Goal: Information Seeking & Learning: Learn about a topic

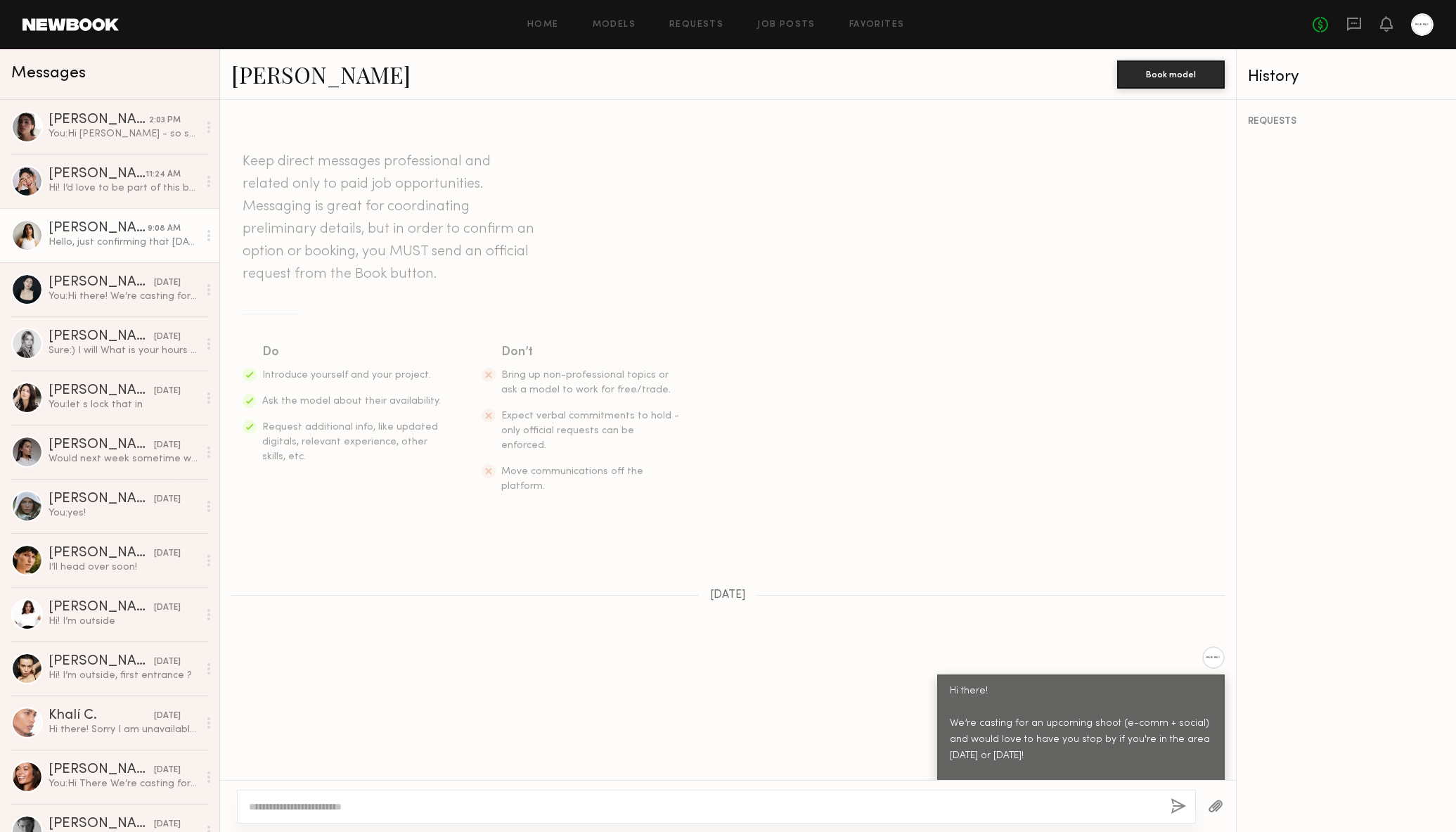
scroll to position [422, 0]
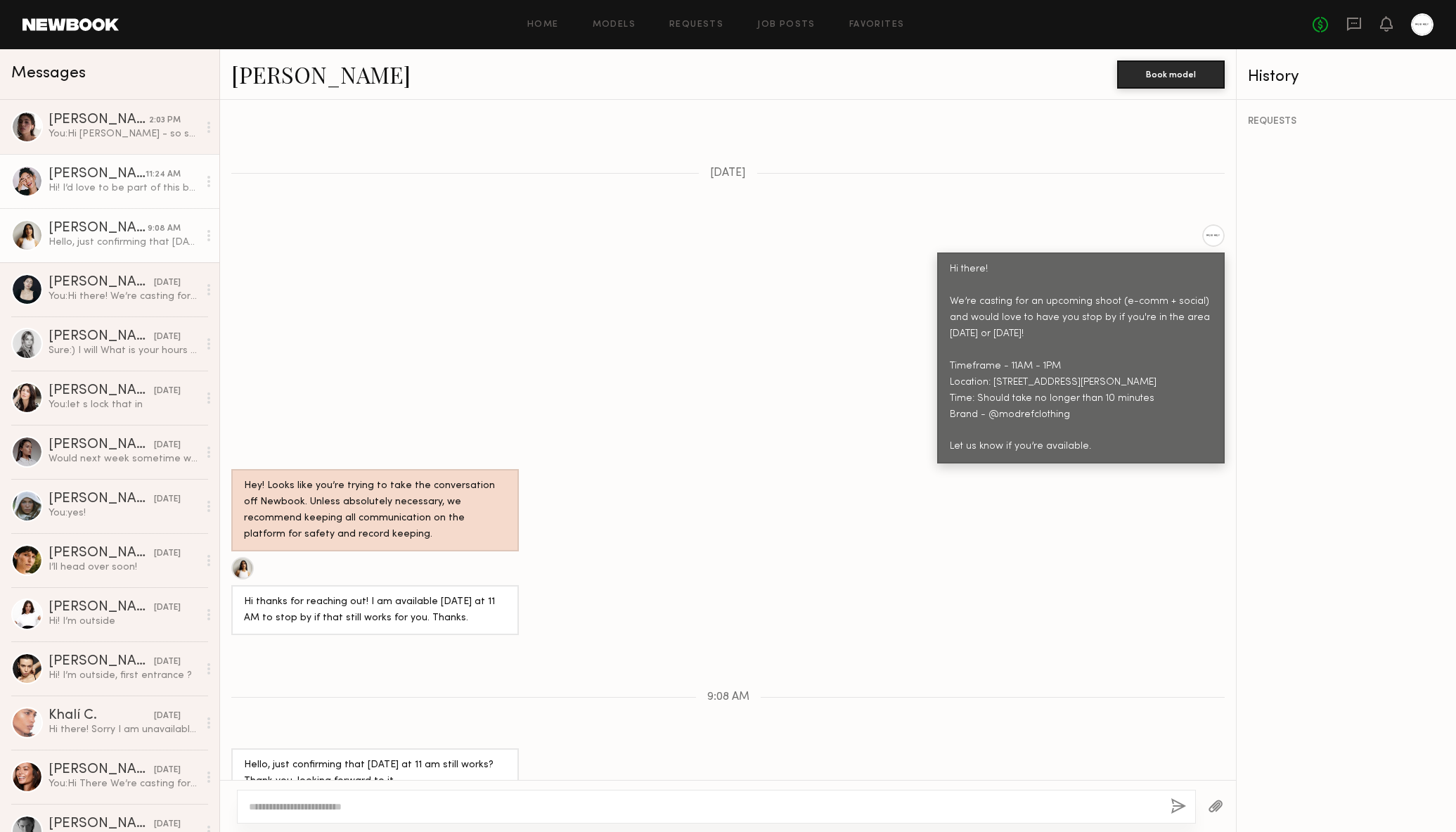
click at [56, 191] on div "Hi! I’d love to be part of this but the location is quite far from me for a cas…" at bounding box center [123, 188] width 149 height 13
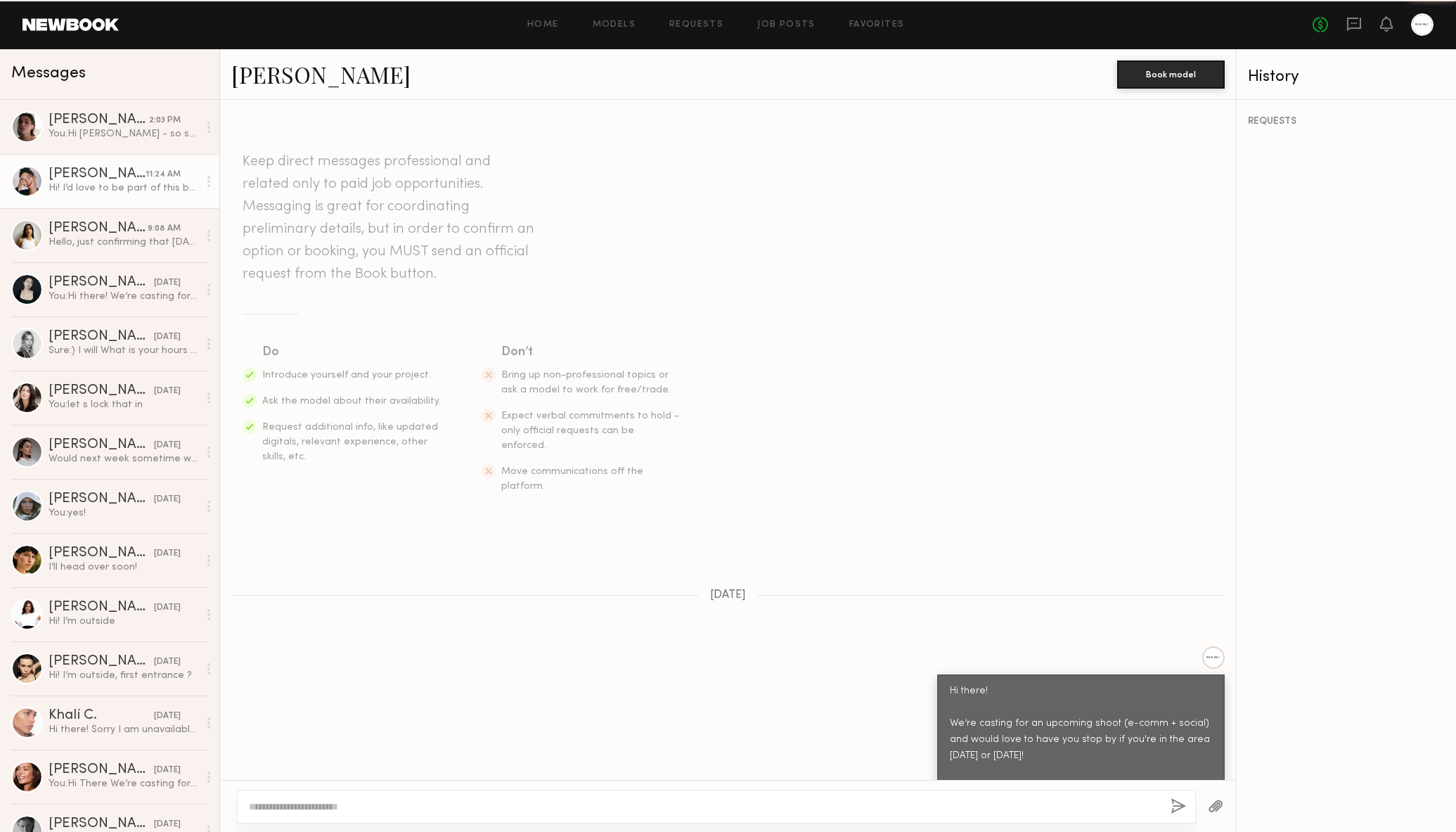
scroll to position [355, 0]
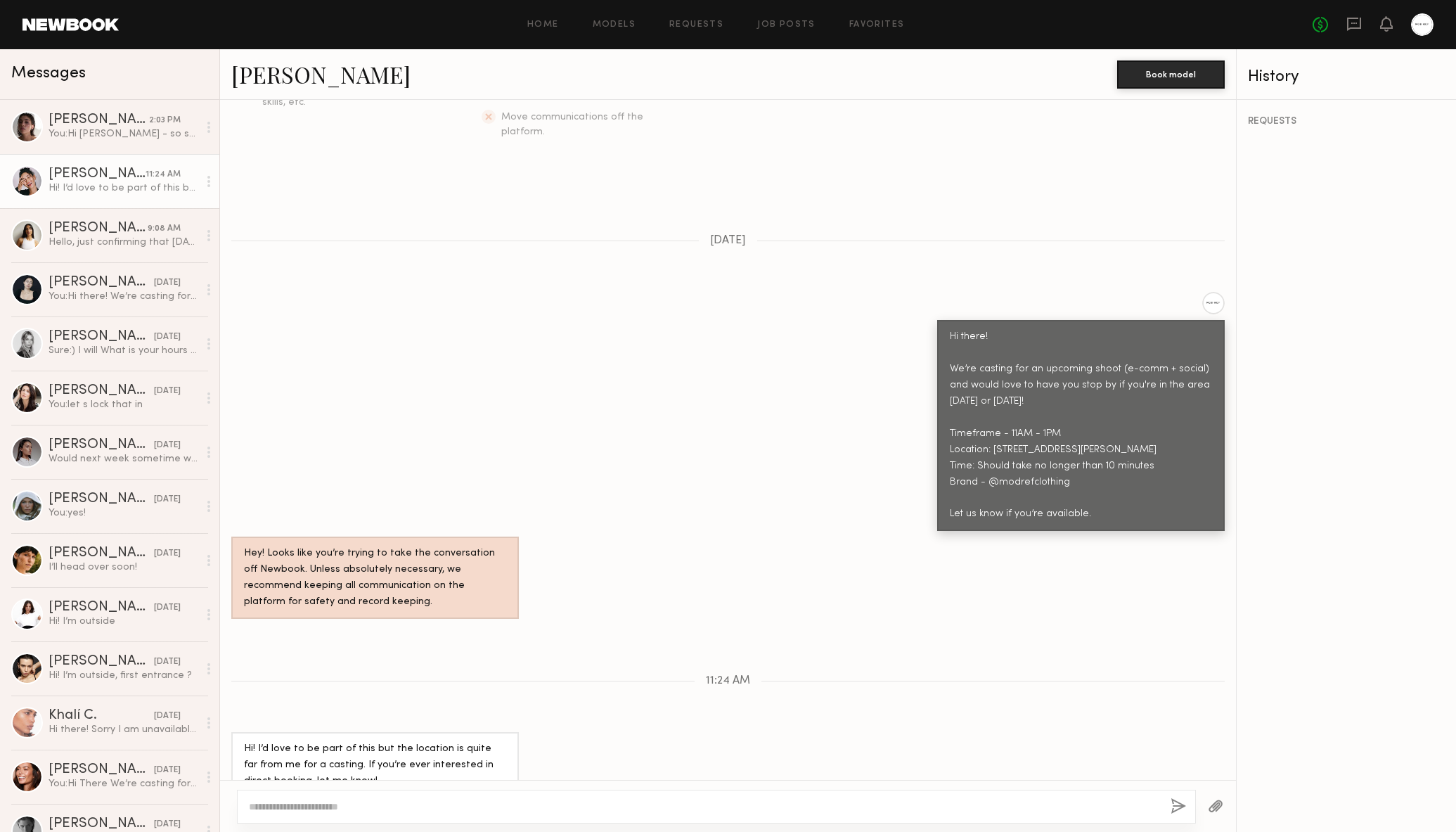
click at [271, 77] on link "[PERSON_NAME]" at bounding box center [320, 74] width 180 height 30
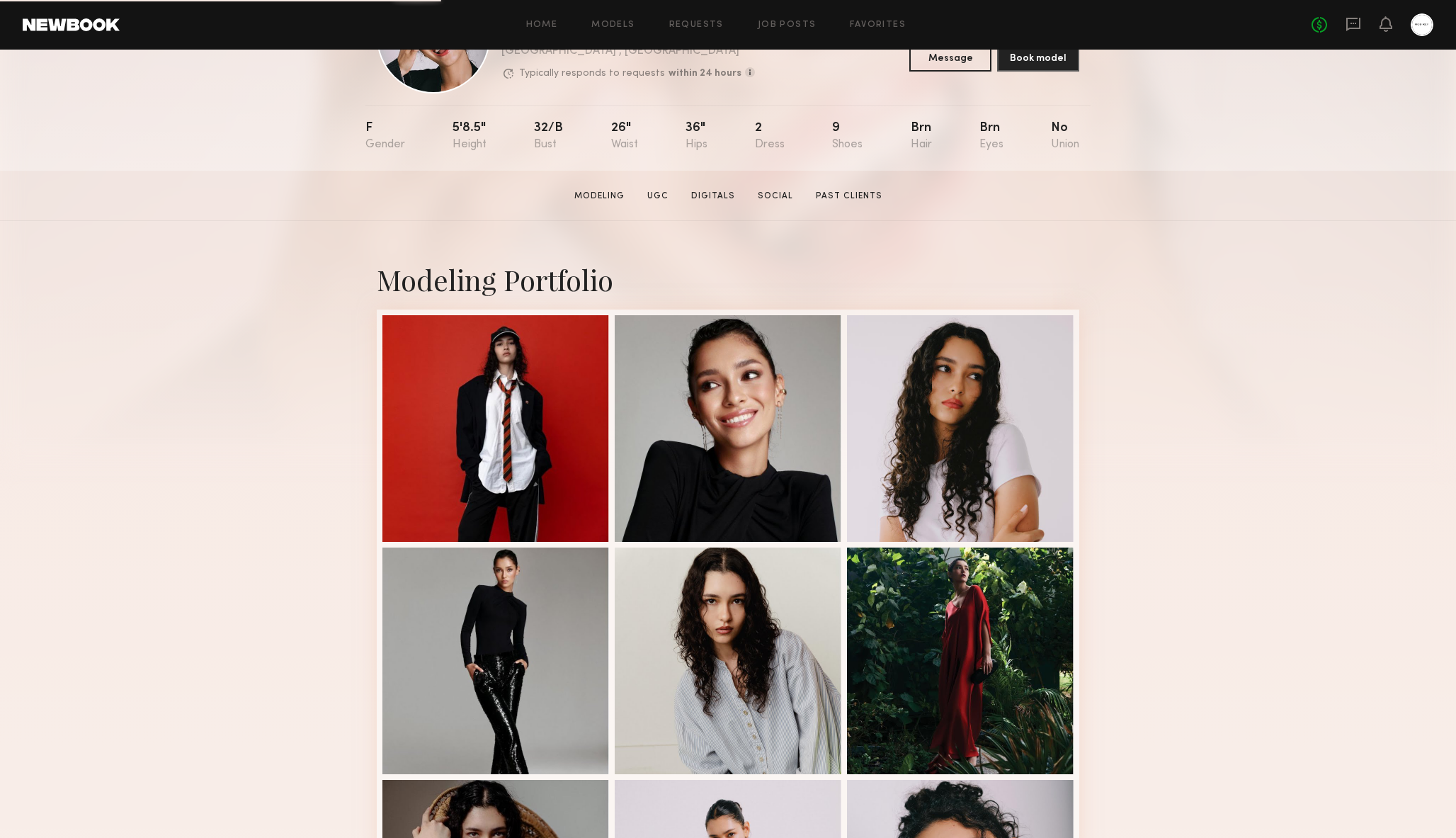
scroll to position [262, 0]
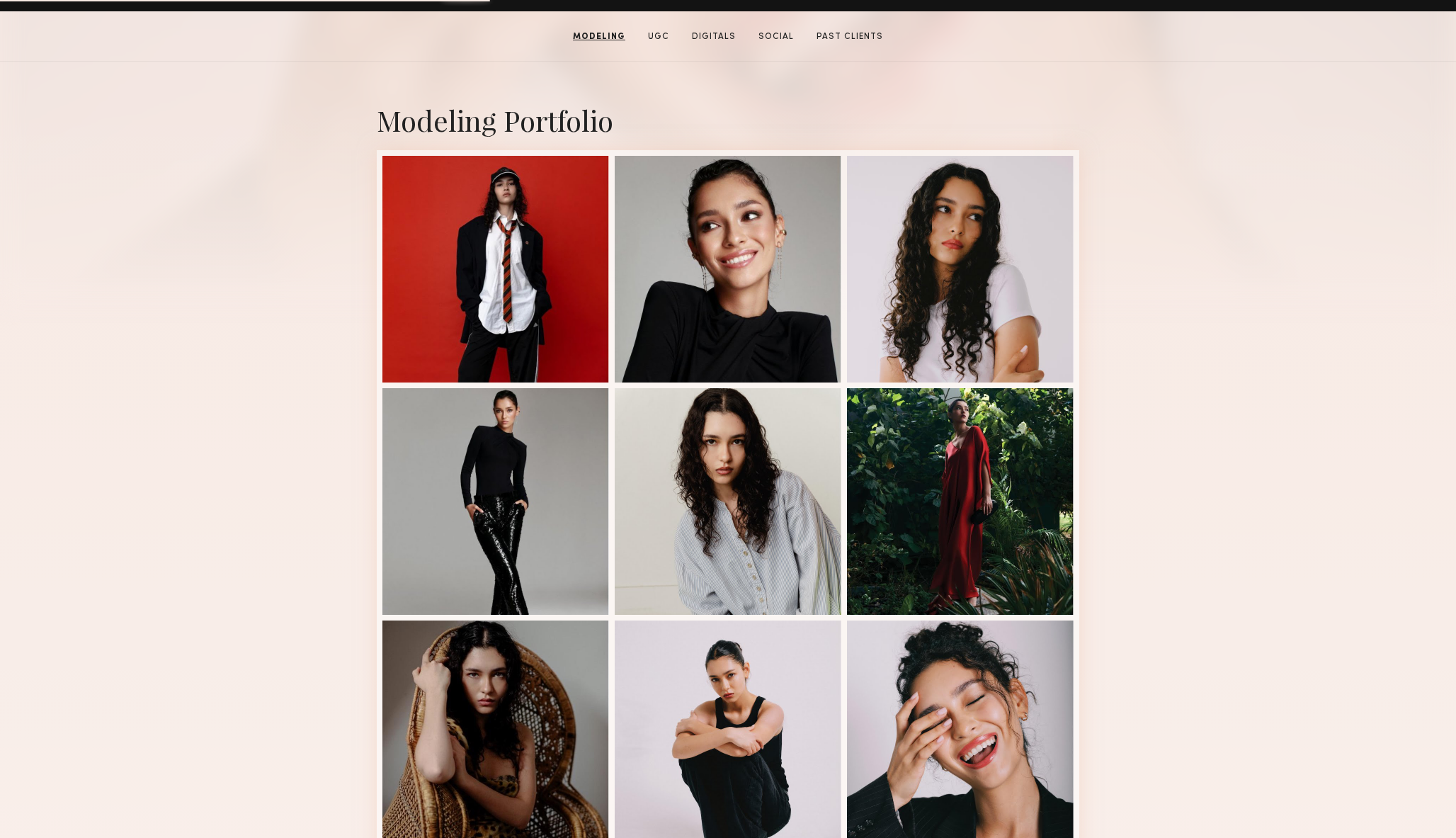
click at [1172, 267] on div "Modeling Portfolio View More" at bounding box center [728, 612] width 1456 height 1102
click at [655, 42] on link "UGC" at bounding box center [659, 36] width 33 height 12
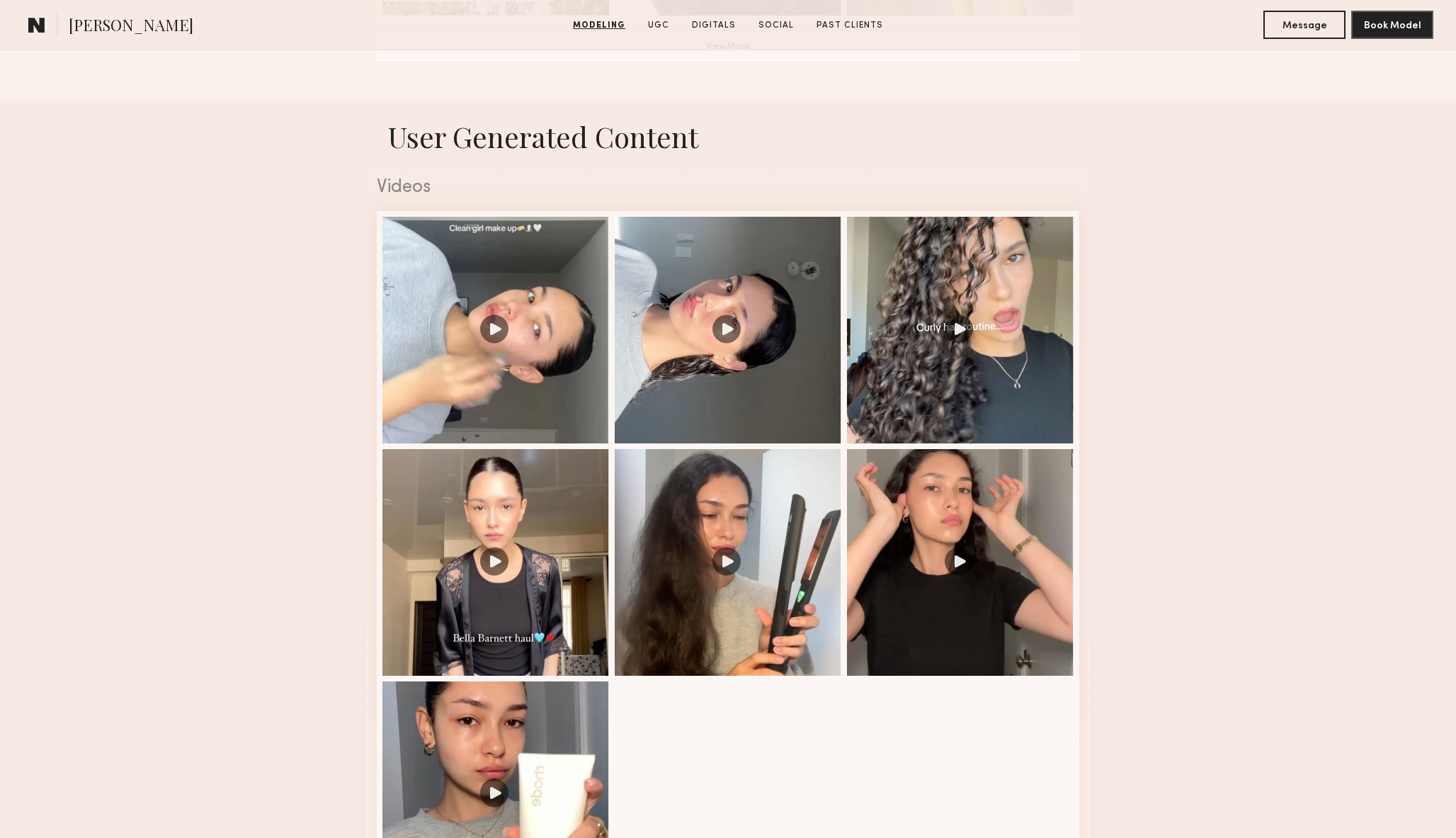
scroll to position [1341, 0]
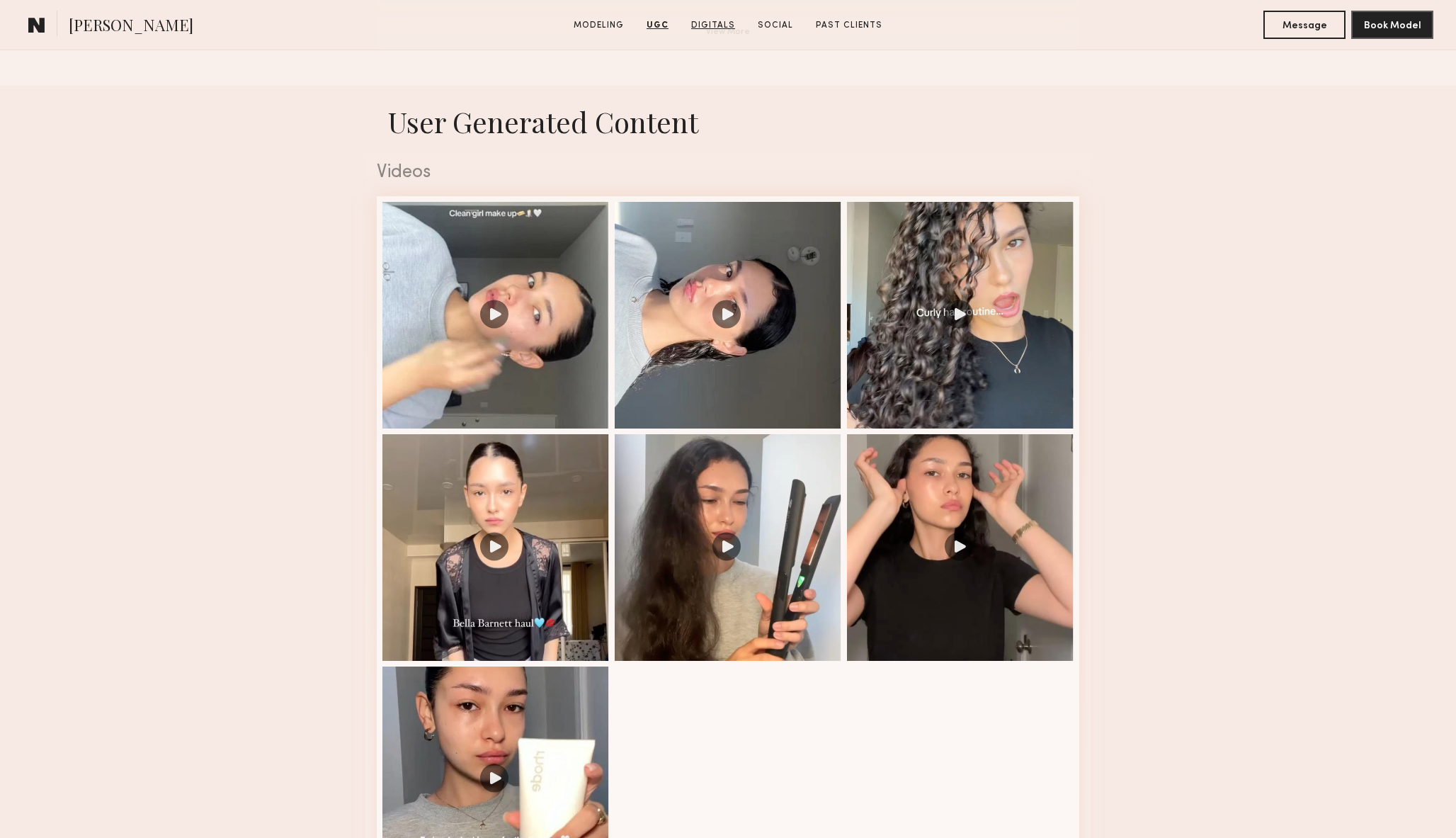
click at [704, 29] on link "Digitals" at bounding box center [714, 25] width 56 height 12
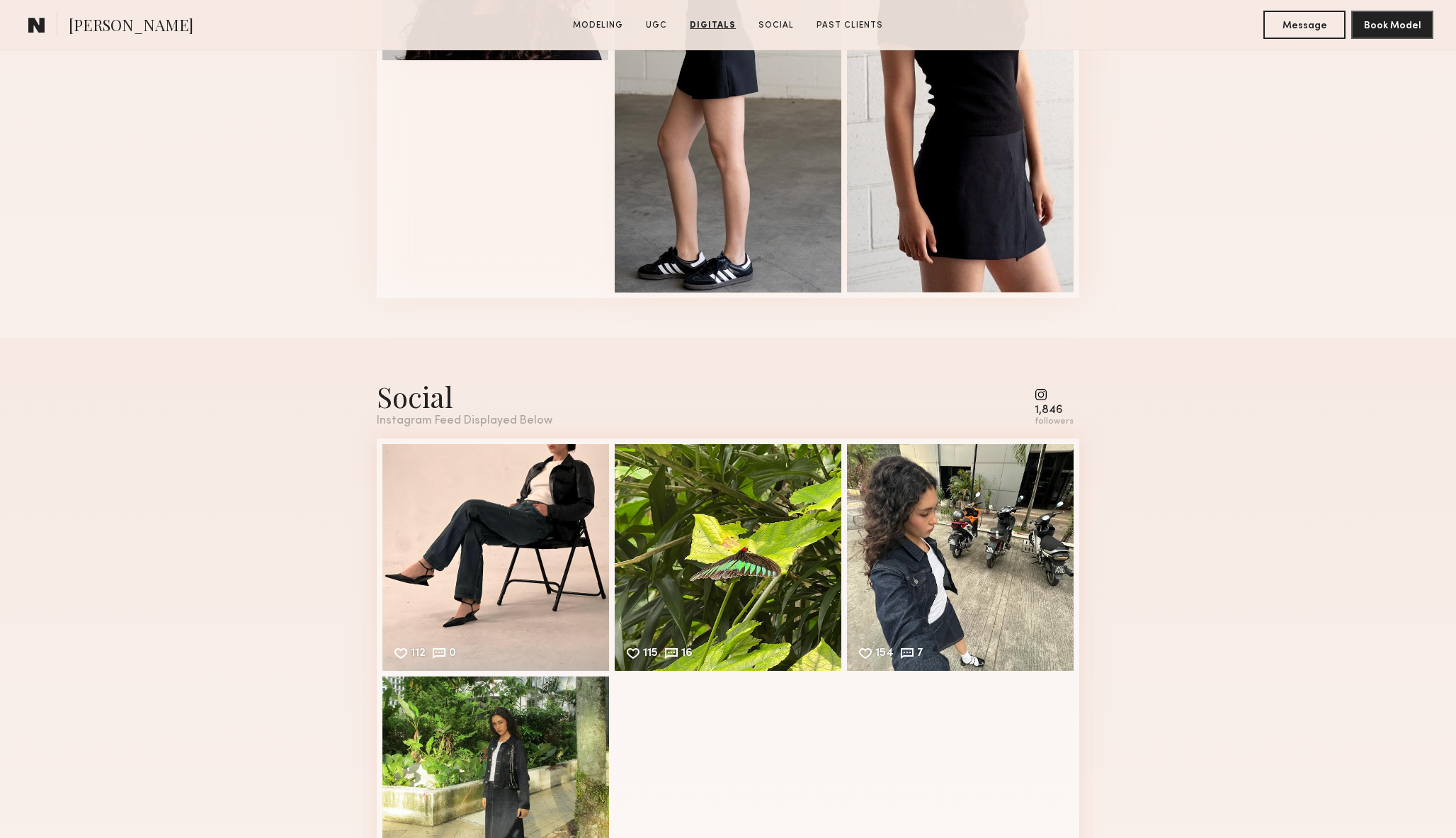
scroll to position [2710, 0]
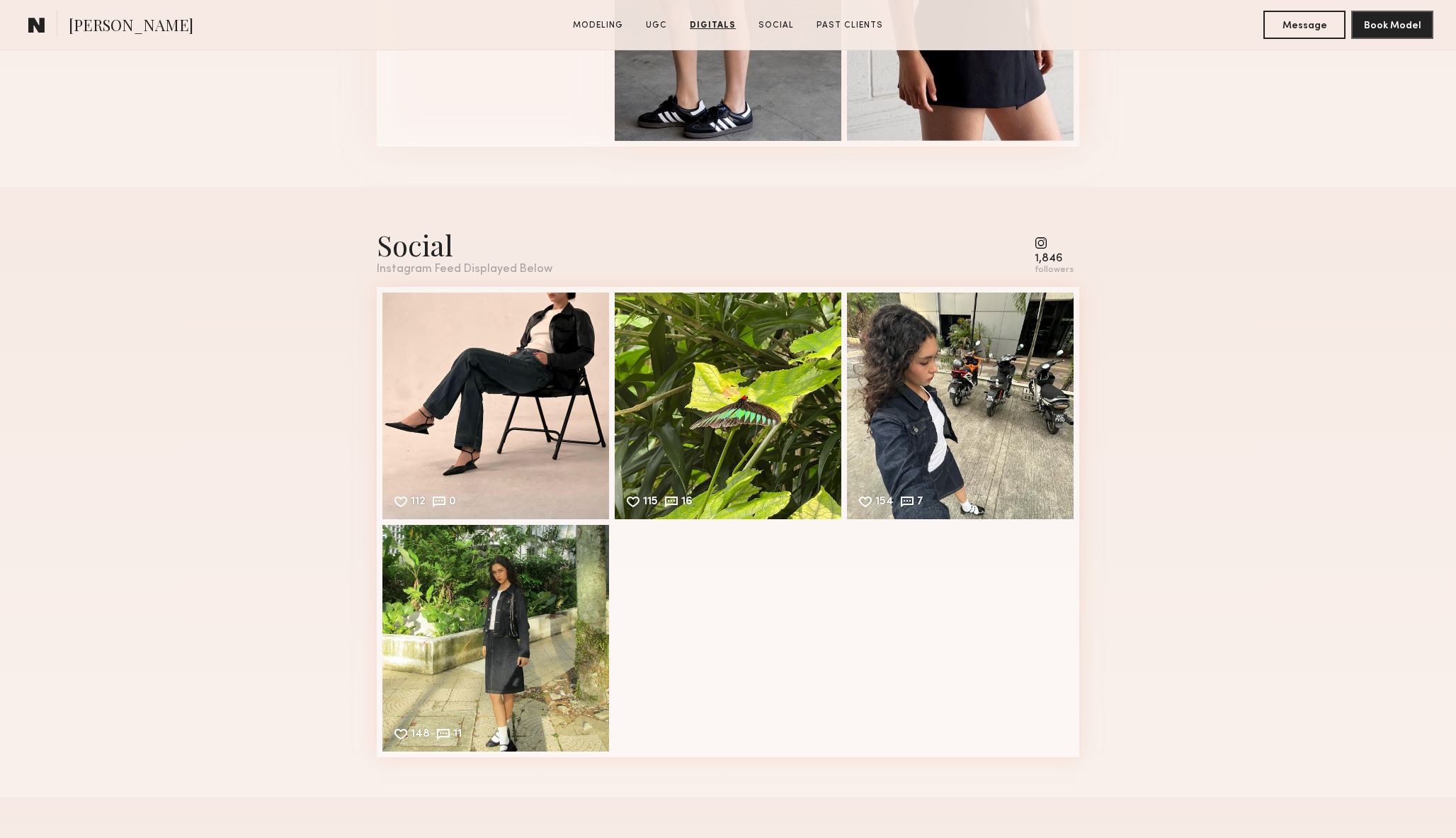
click at [1044, 260] on div "1,846" at bounding box center [1054, 259] width 39 height 11
click at [947, 362] on div "154 7 Likes & comments displayed to show model’s engagement" at bounding box center [960, 404] width 227 height 227
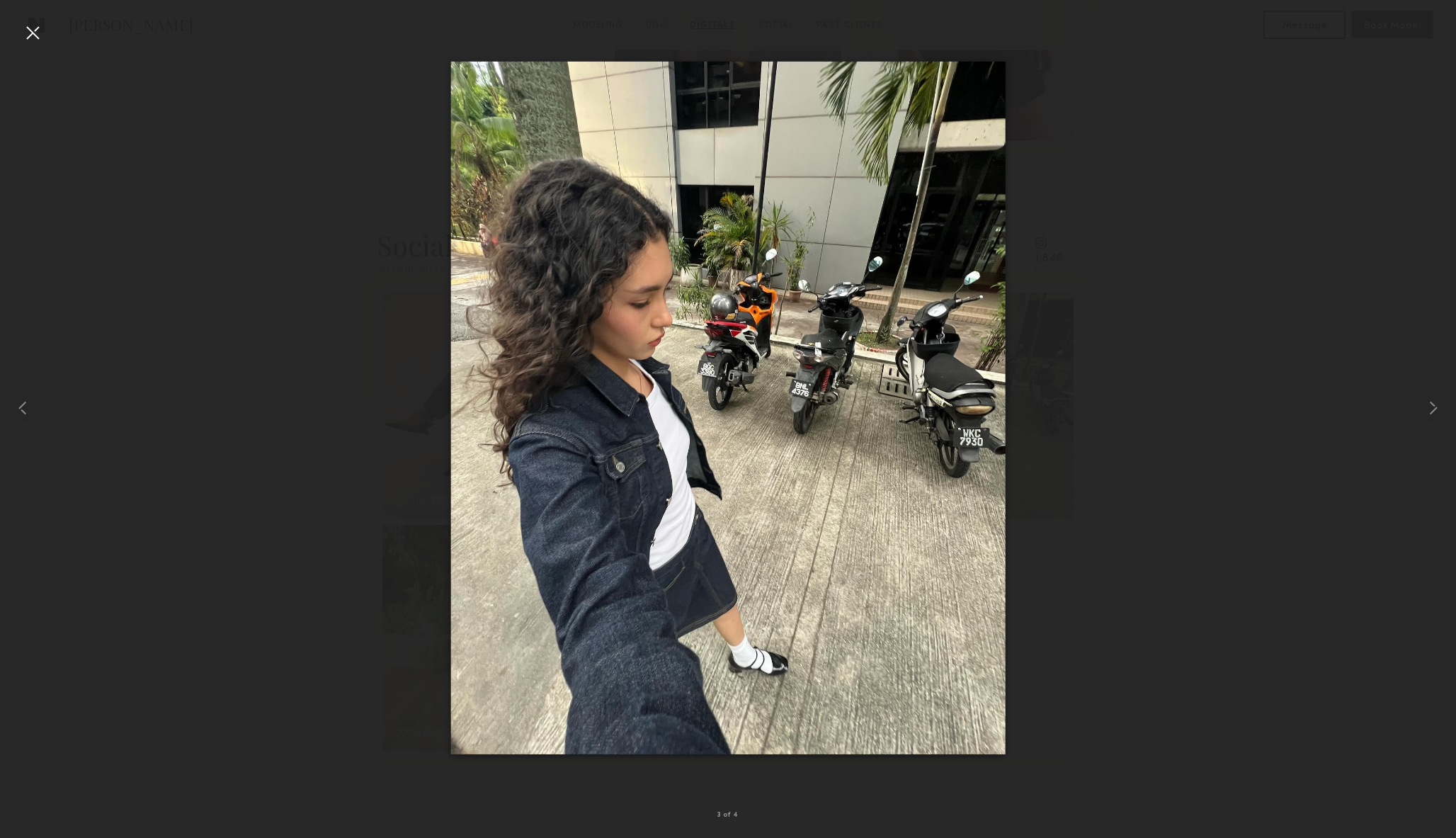
click at [230, 283] on div at bounding box center [728, 408] width 1456 height 770
click at [1137, 157] on div at bounding box center [728, 408] width 1456 height 770
click at [36, 31] on div at bounding box center [33, 33] width 23 height 23
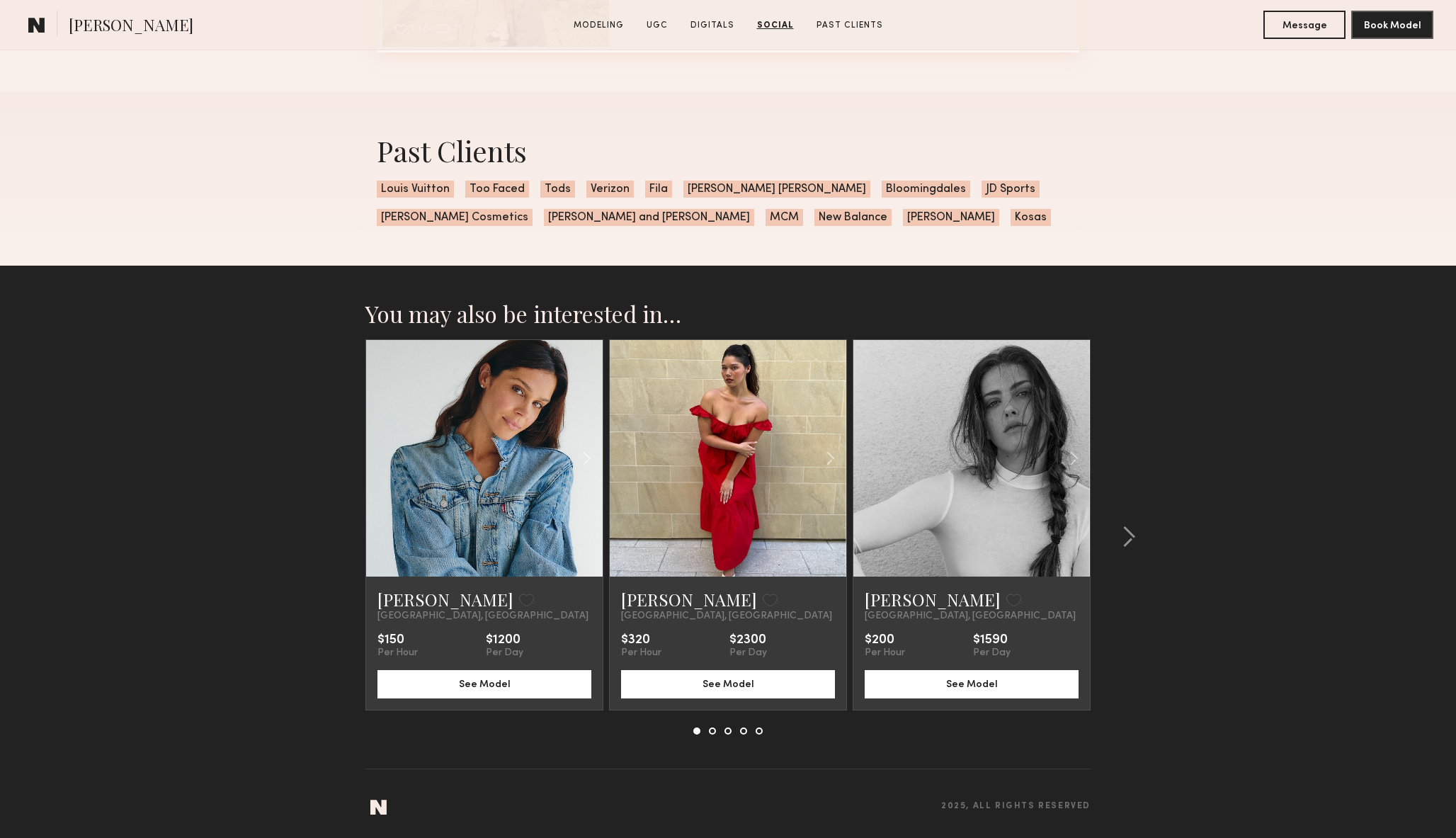
scroll to position [3415, 0]
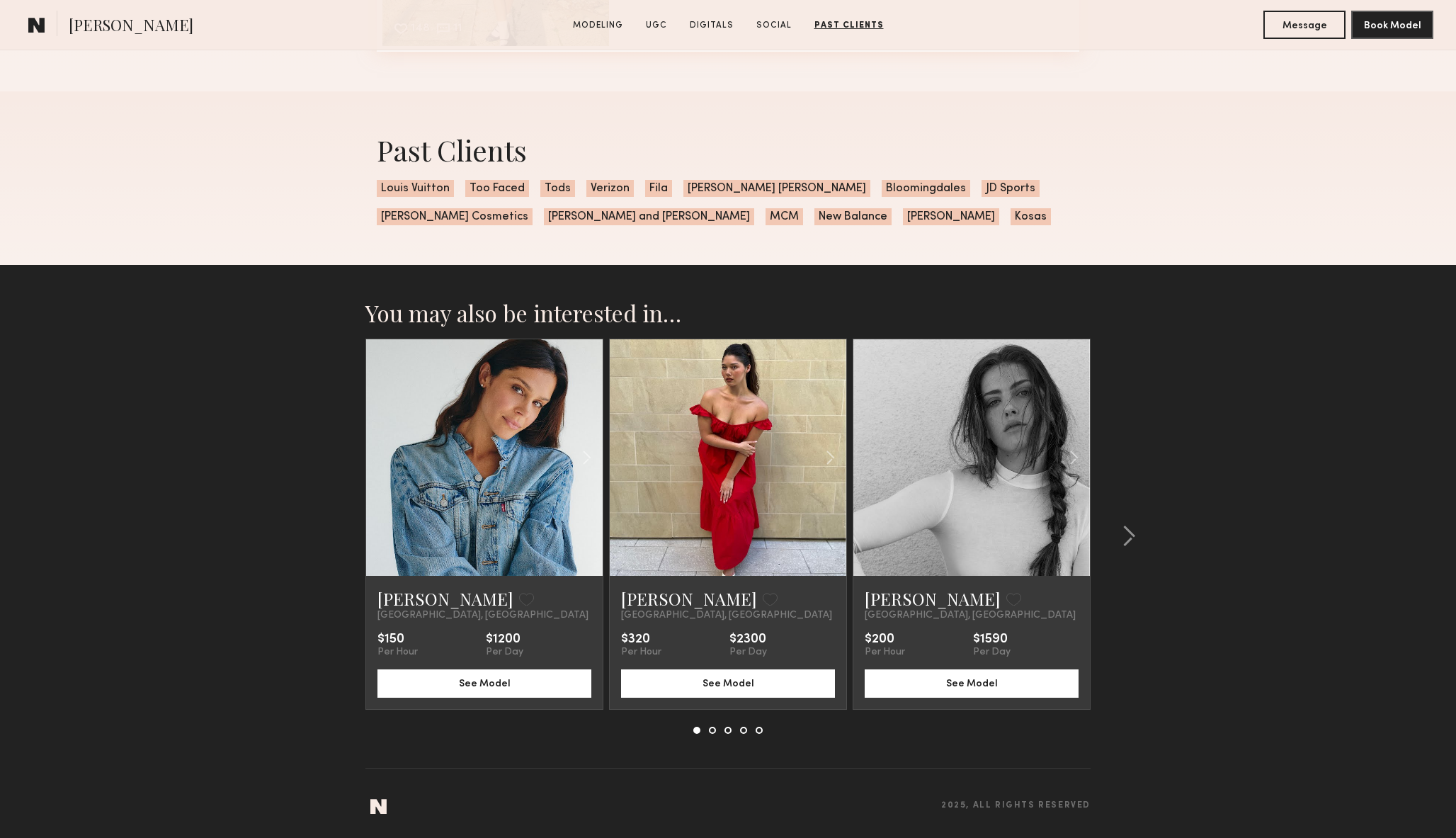
click at [969, 134] on div "Past Clients" at bounding box center [727, 149] width 702 height 37
